Goal: Transaction & Acquisition: Purchase product/service

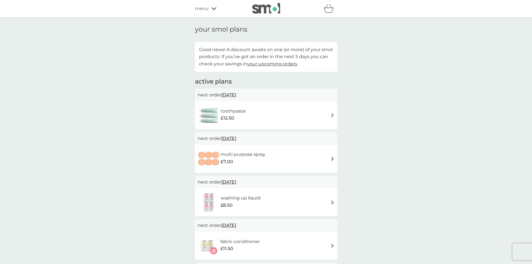
click at [287, 160] on div "multi purpose spray £7.00" at bounding box center [266, 159] width 137 height 20
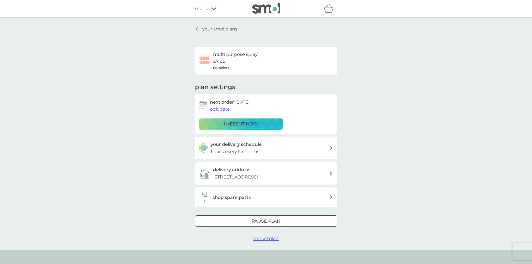
click at [297, 201] on div "shop spare parts" at bounding box center [264, 197] width 130 height 11
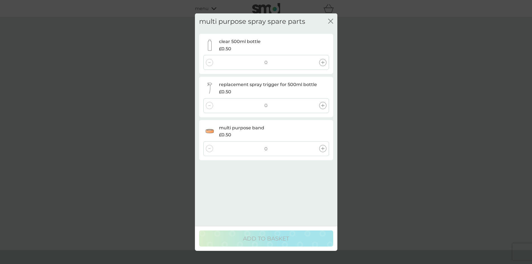
click at [323, 63] on icon at bounding box center [322, 62] width 3 height 3
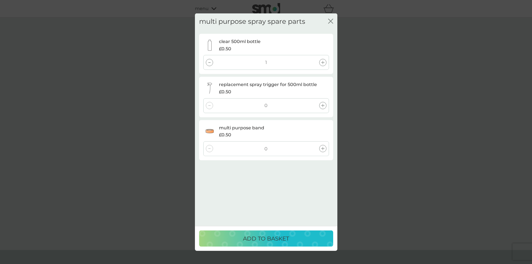
click at [324, 106] on icon at bounding box center [322, 105] width 3 height 3
click at [321, 144] on div "0" at bounding box center [266, 148] width 126 height 15
click at [321, 149] on div at bounding box center [322, 148] width 7 height 7
click at [287, 237] on p "ADD TO BASKET" at bounding box center [266, 238] width 46 height 9
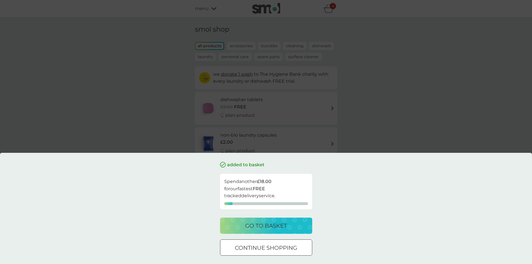
click at [305, 247] on div "continue shopping" at bounding box center [266, 247] width 92 height 9
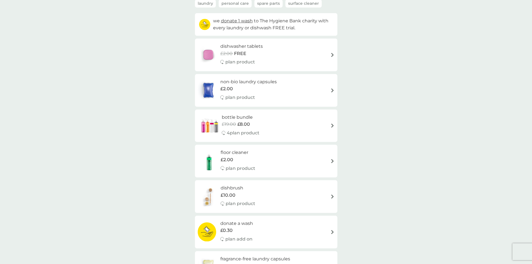
scroll to position [56, 0]
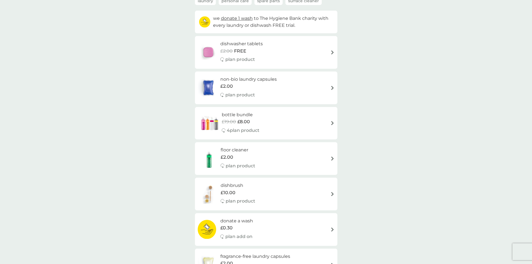
click at [304, 162] on div "floor cleaner £2.00 plan product" at bounding box center [266, 158] width 137 height 24
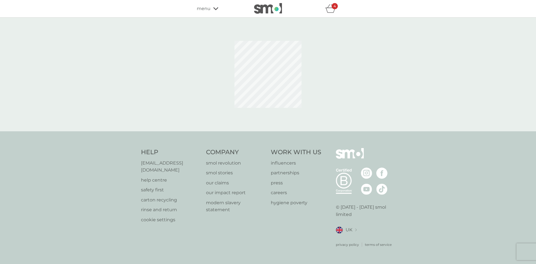
select select "84"
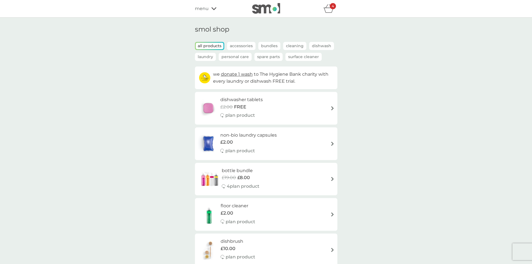
click at [208, 9] on div "menu" at bounding box center [218, 8] width 47 height 7
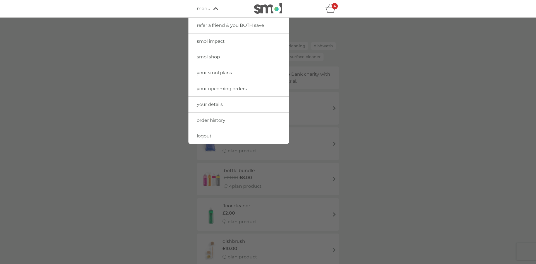
click at [234, 76] on link "your smol plans" at bounding box center [239, 73] width 101 height 16
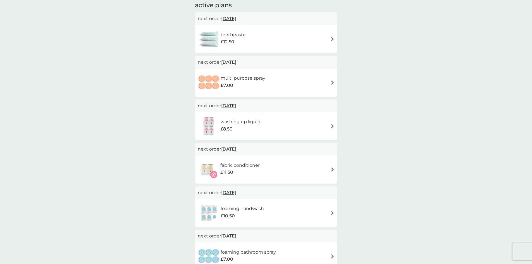
scroll to position [84, 0]
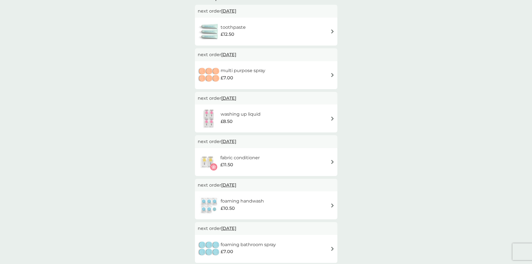
click at [293, 120] on div "washing up liquid £8.50" at bounding box center [266, 119] width 137 height 20
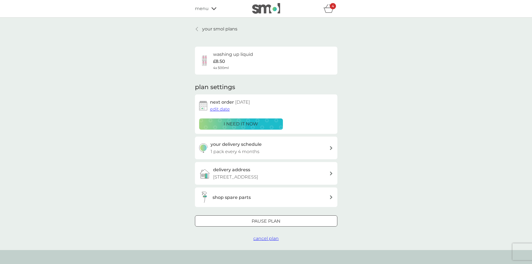
click at [319, 191] on div "shop spare parts" at bounding box center [266, 197] width 142 height 20
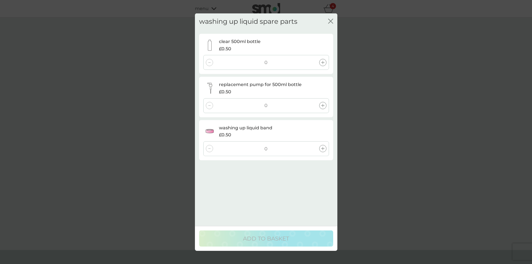
click at [320, 103] on div at bounding box center [322, 105] width 7 height 7
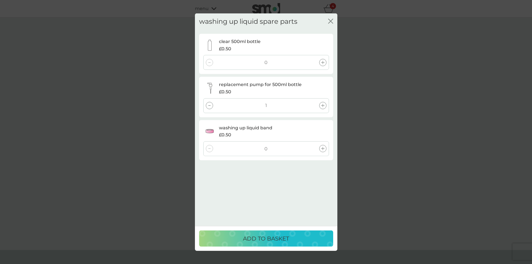
click at [302, 237] on div "ADD TO BASKET" at bounding box center [266, 238] width 123 height 9
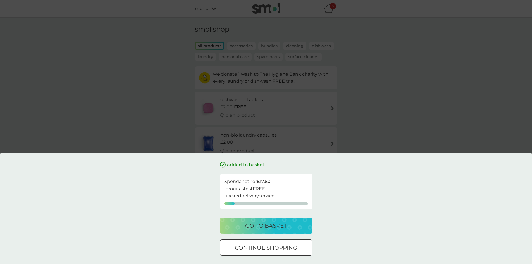
click at [301, 222] on div "go to basket" at bounding box center [266, 225] width 81 height 9
